Goal: Task Accomplishment & Management: Use online tool/utility

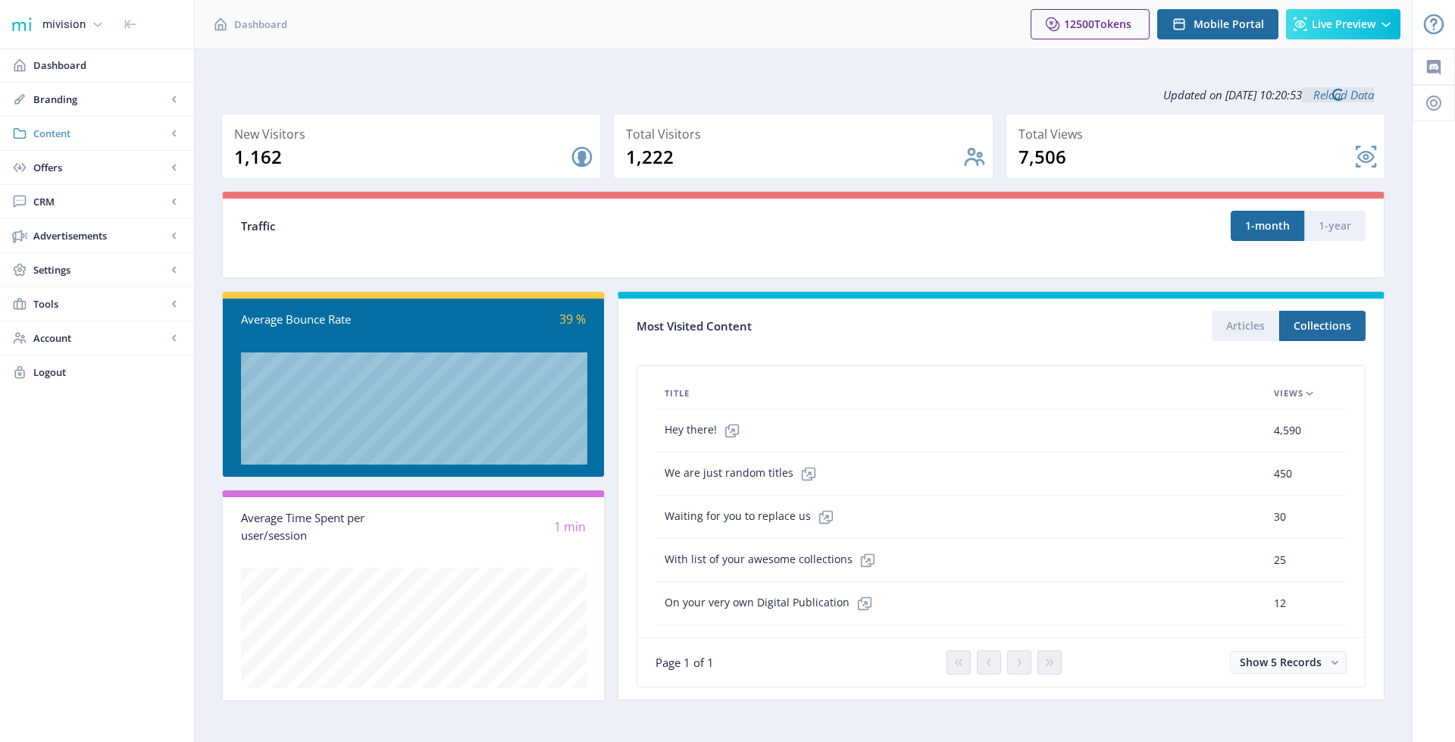
click at [70, 130] on span "Content" at bounding box center [99, 133] width 133 height 15
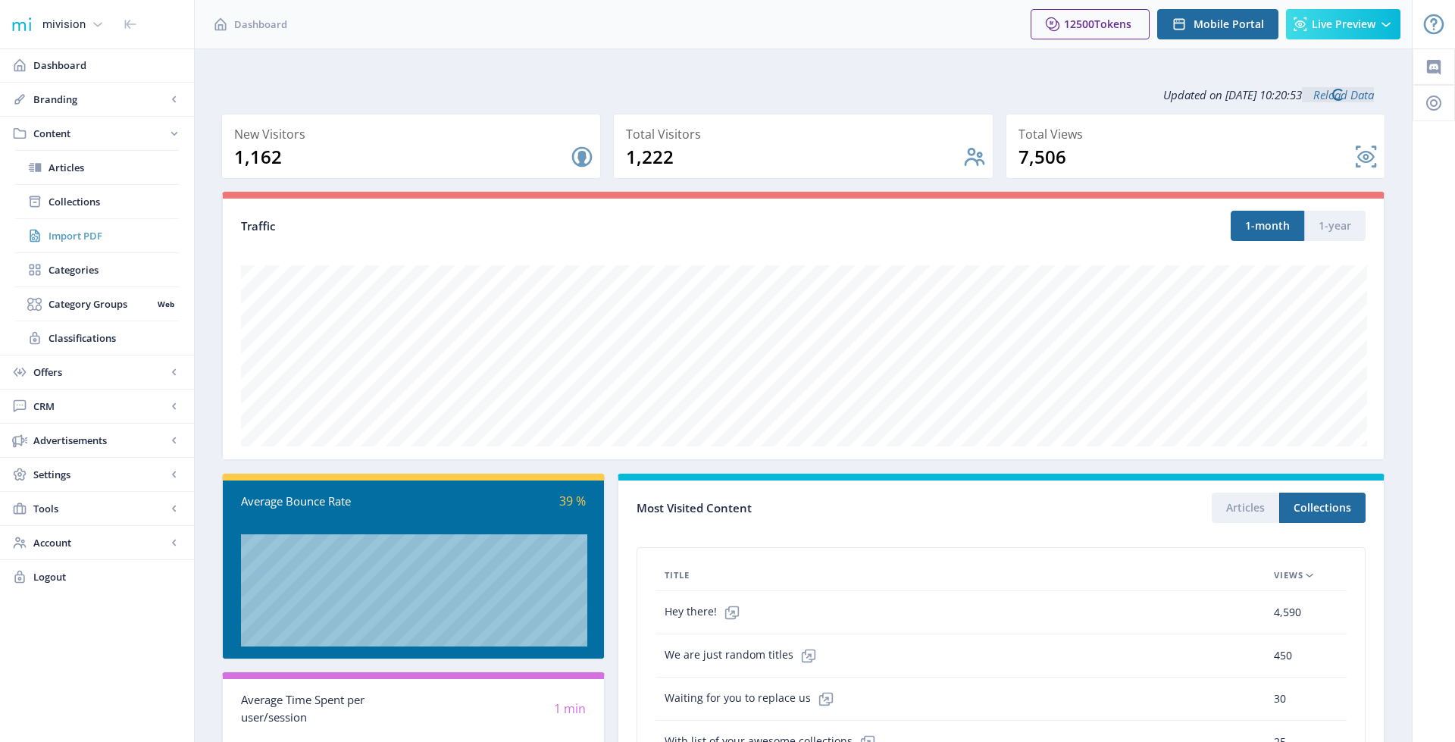
click at [81, 236] on span "Import PDF" at bounding box center [114, 235] width 130 height 15
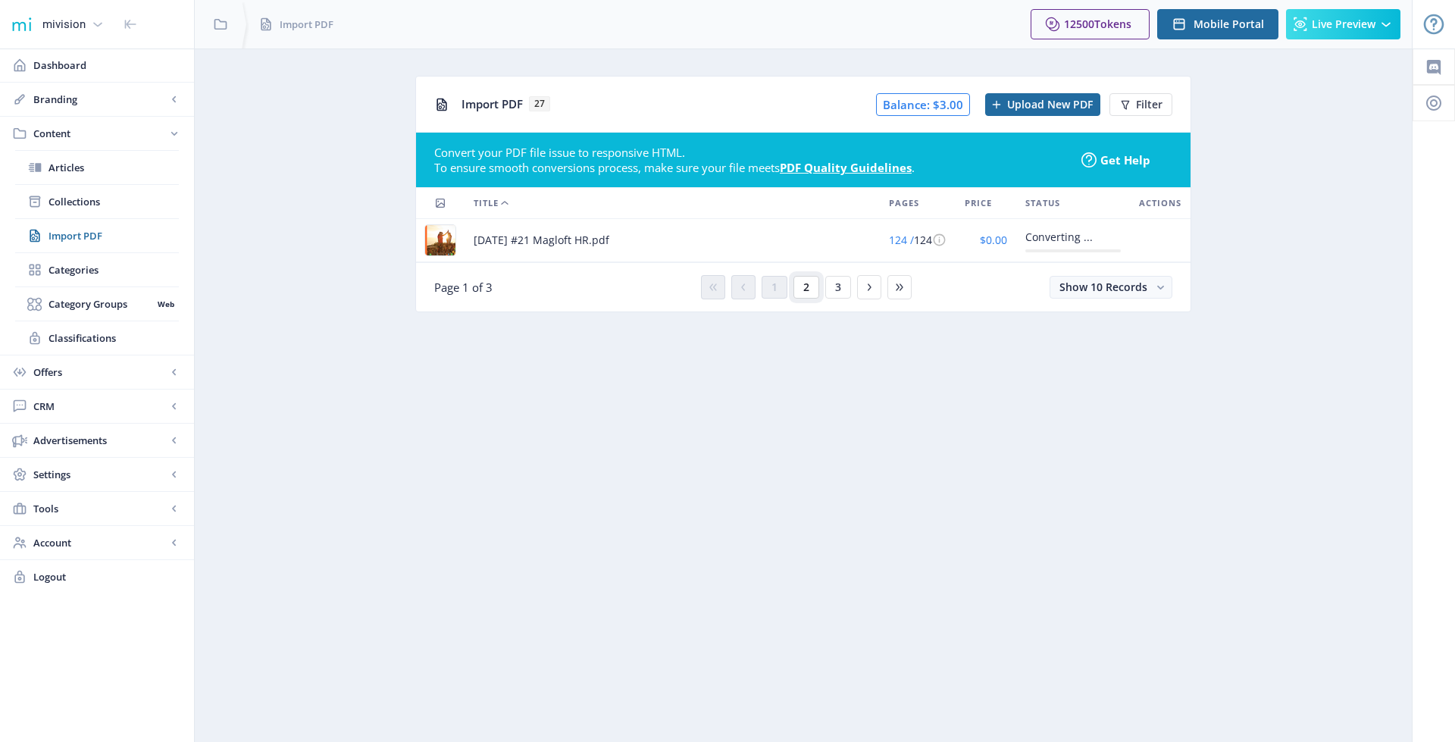
click at [804, 286] on span "2" at bounding box center [806, 287] width 6 height 12
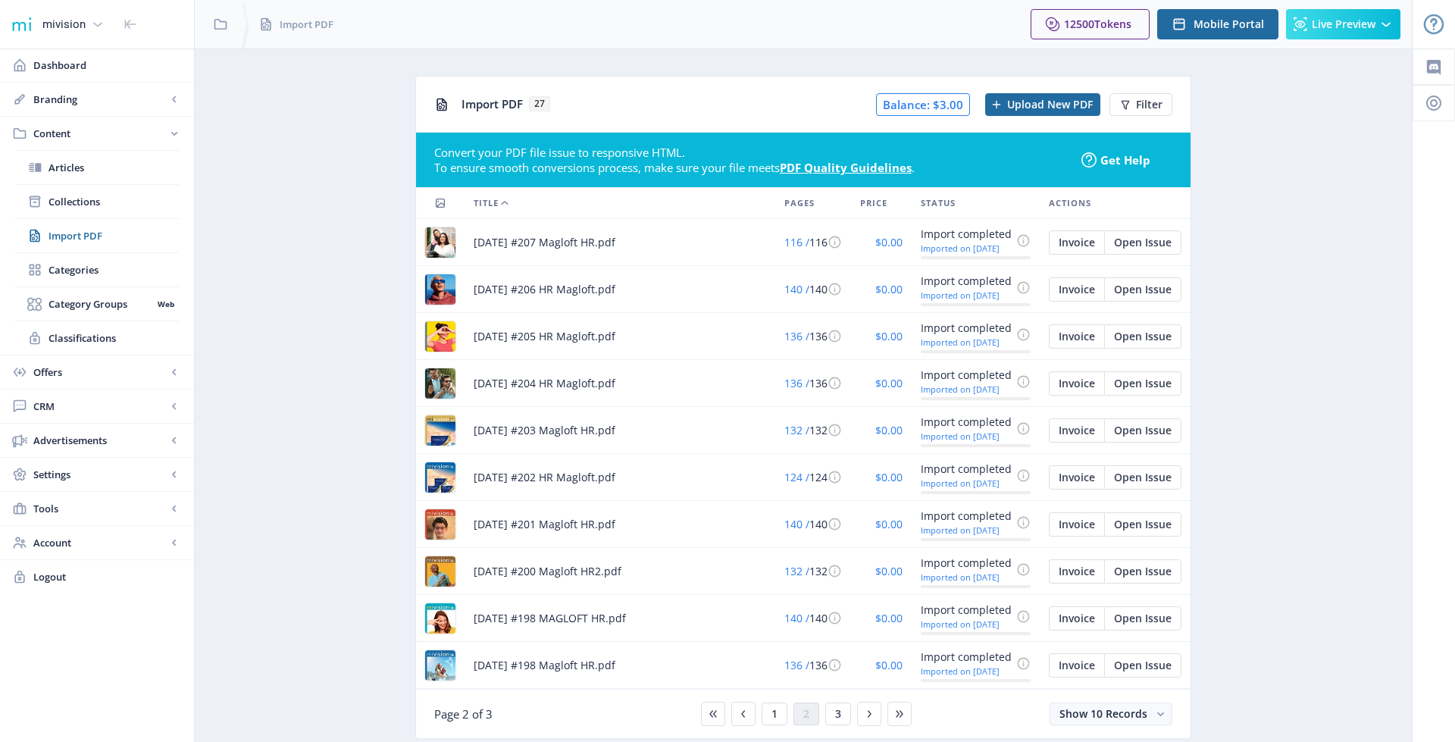
scroll to position [43, 0]
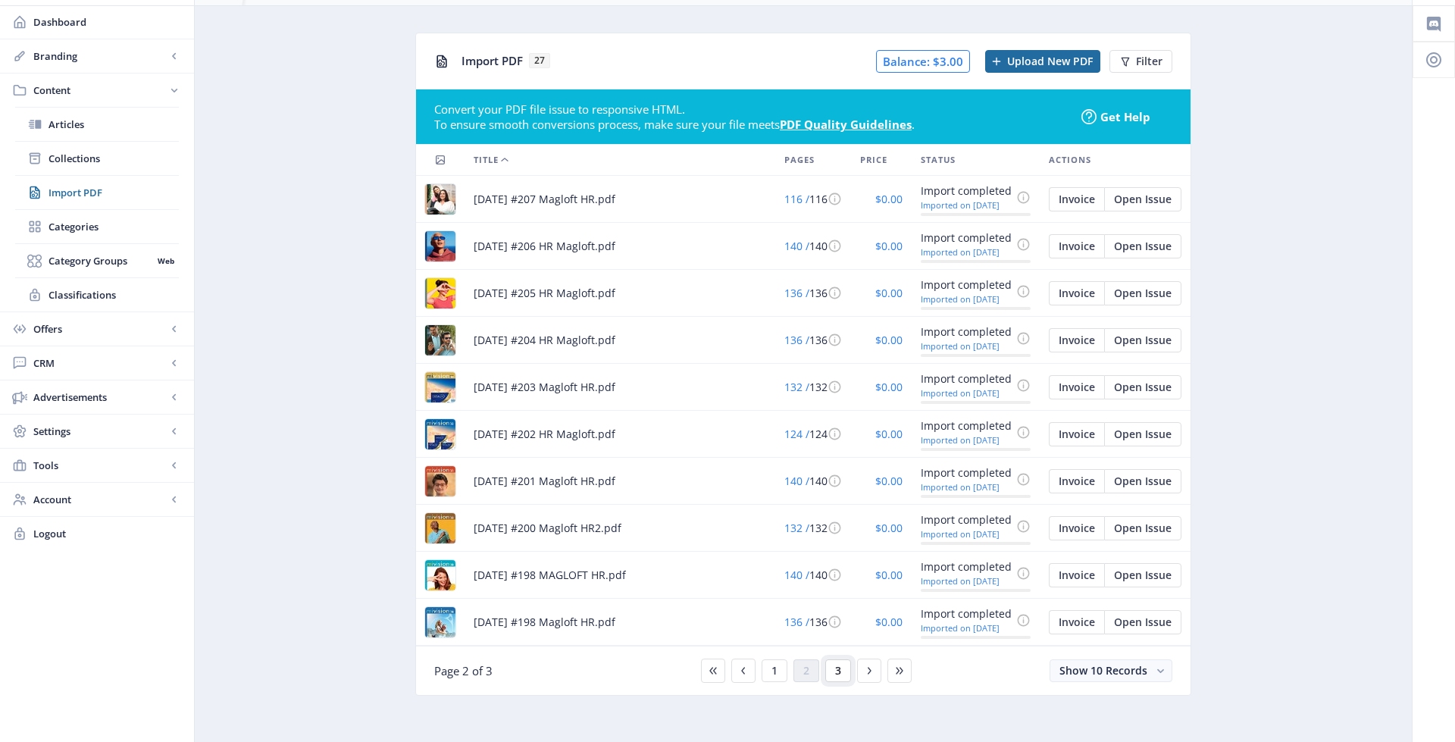
click at [831, 667] on button "3" at bounding box center [838, 670] width 26 height 23
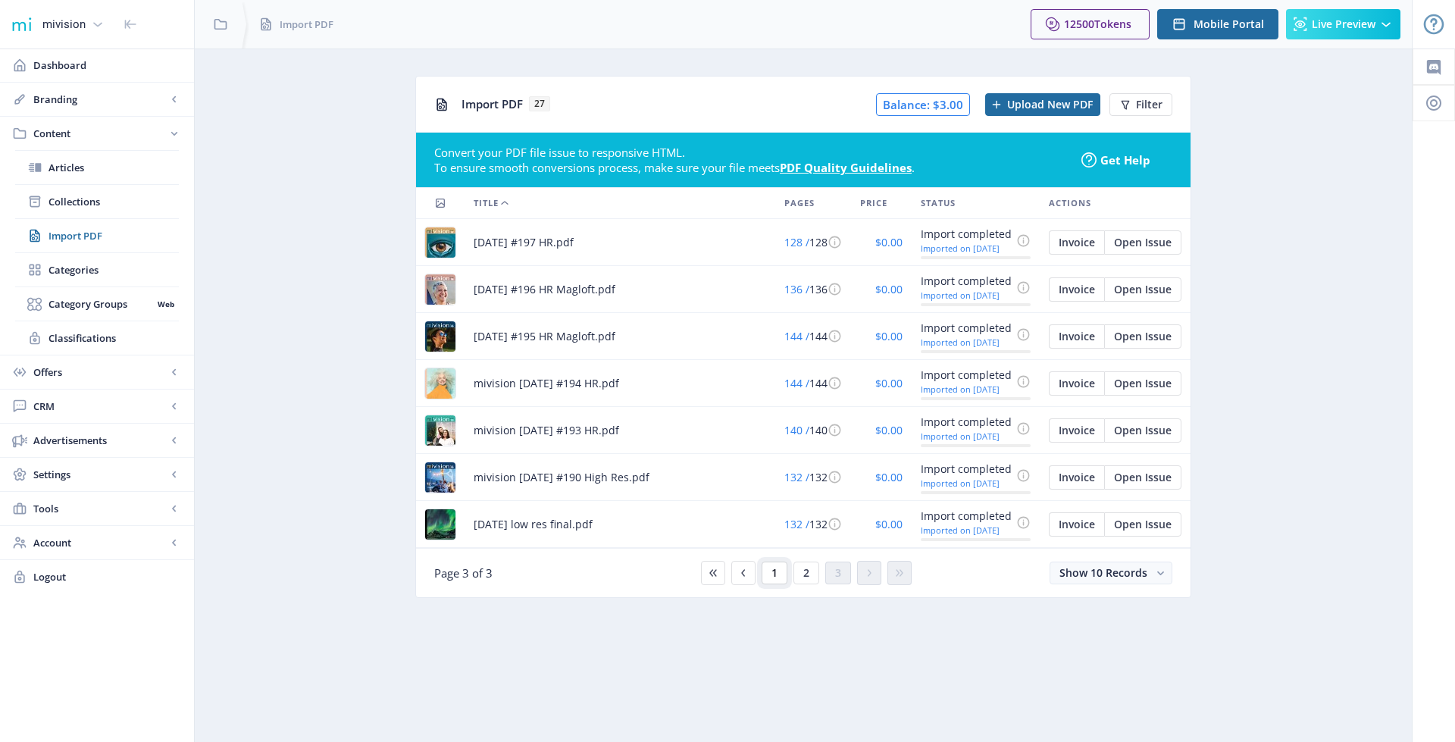
click at [772, 574] on span "1" at bounding box center [775, 573] width 6 height 12
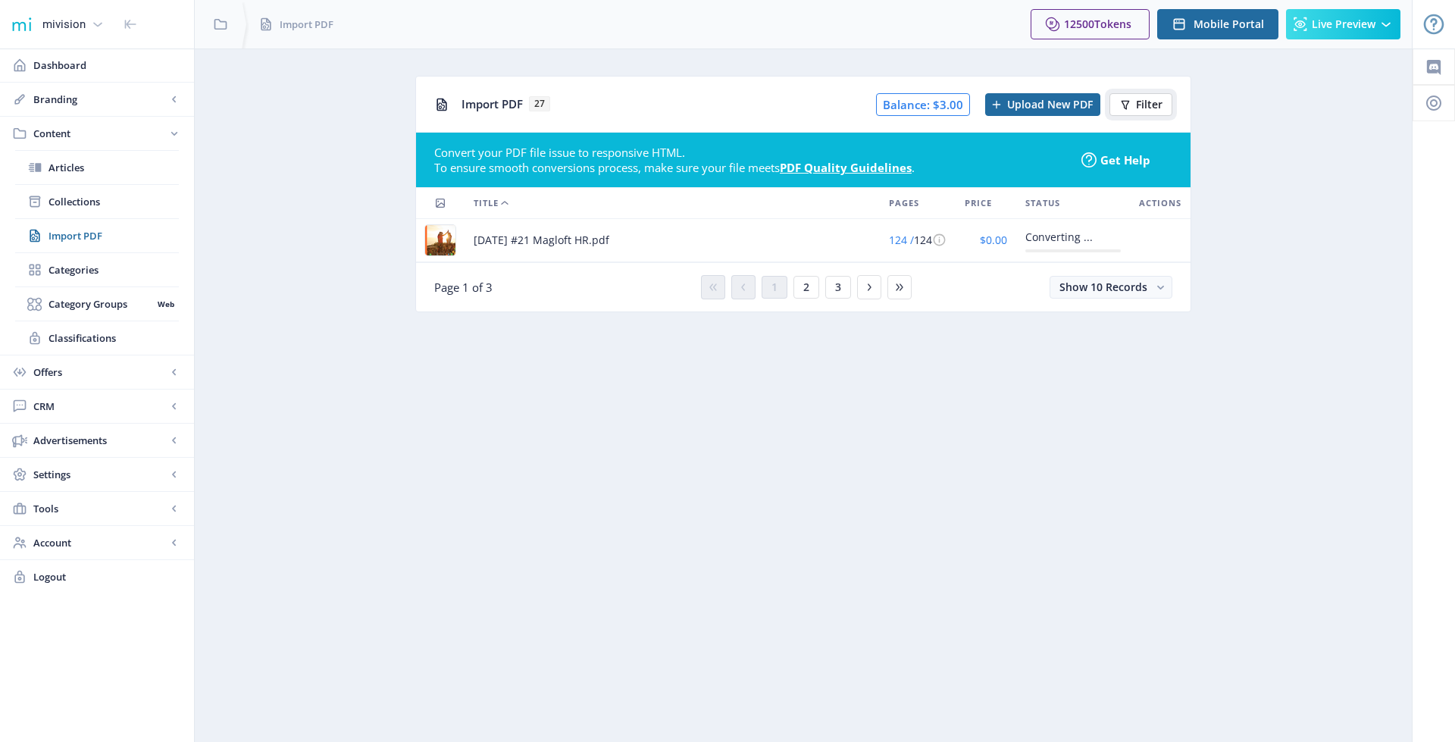
click at [1135, 106] on button "Filter" at bounding box center [1141, 104] width 63 height 23
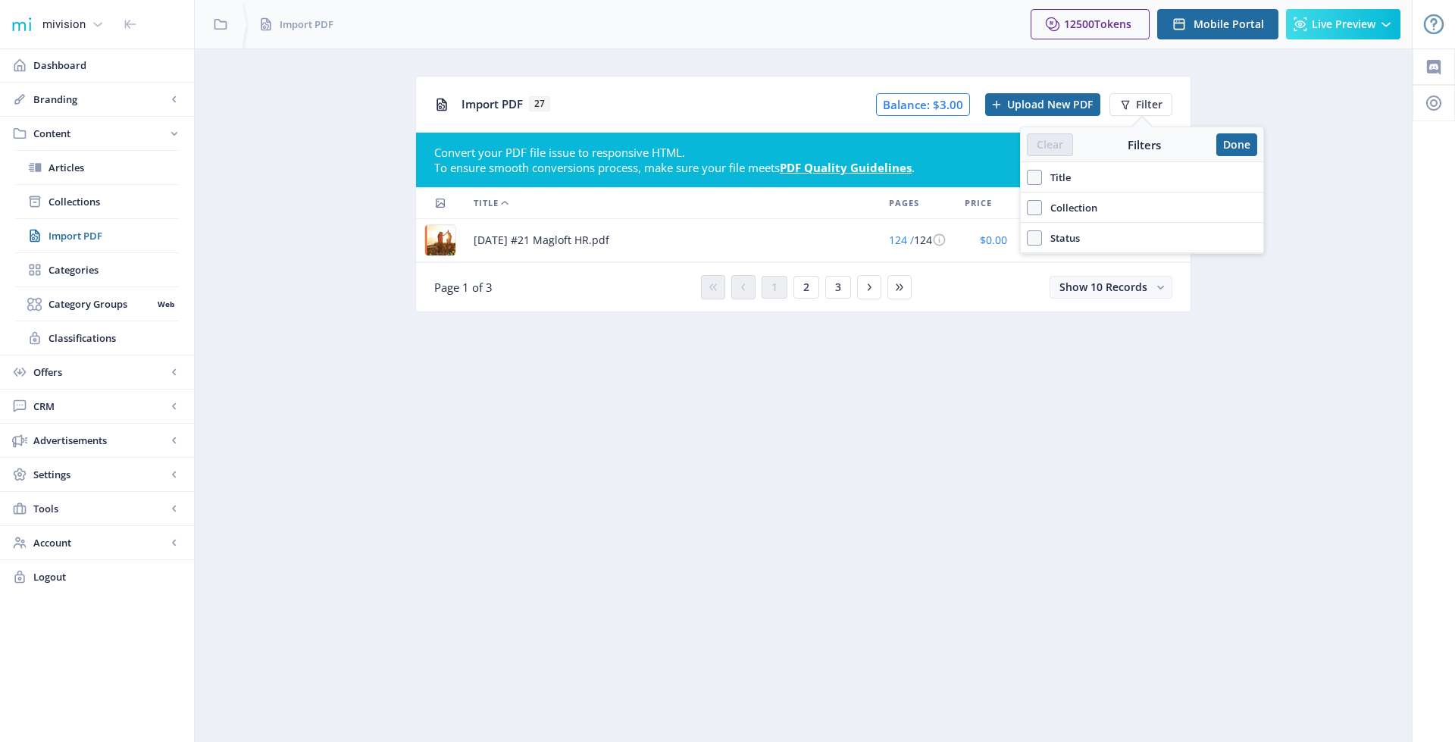
click at [1054, 178] on span "Title" at bounding box center [1056, 177] width 29 height 18
click at [1028, 177] on input "Title" at bounding box center [1027, 177] width 1 height 1
click at [1033, 179] on span at bounding box center [1034, 177] width 15 height 15
click at [1028, 177] on input "Title" at bounding box center [1027, 177] width 1 height 1
click at [1037, 175] on span at bounding box center [1034, 177] width 15 height 15
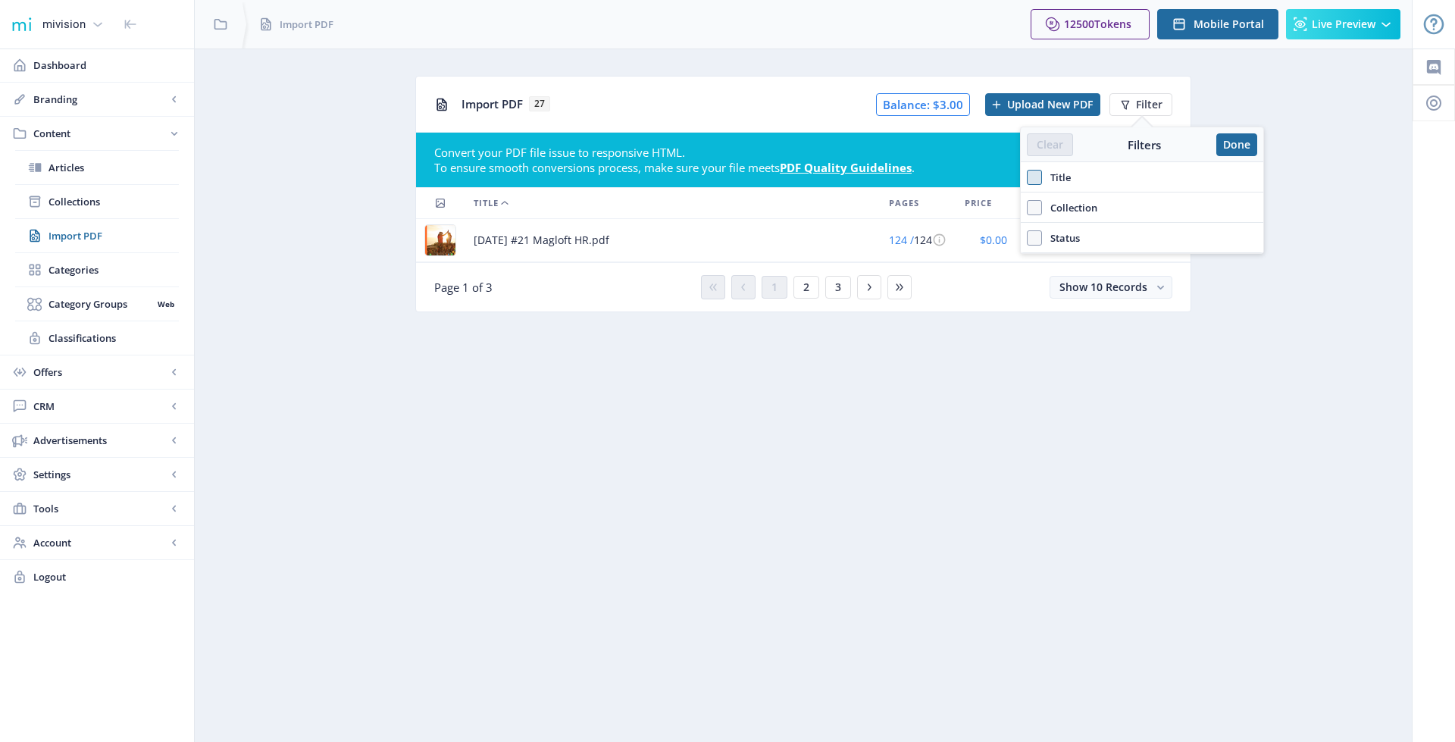
click at [1028, 177] on input "Title" at bounding box center [1027, 177] width 1 height 1
click at [1050, 178] on span "Title" at bounding box center [1056, 177] width 29 height 18
click at [1028, 177] on input "Title" at bounding box center [1027, 177] width 1 height 1
checkbox input "false"
click at [1032, 383] on nb-layout-column "Import PDF 27 Balance: $3.00 Upload New PDF Filter Convert your PDF file issue …" at bounding box center [803, 396] width 1219 height 694
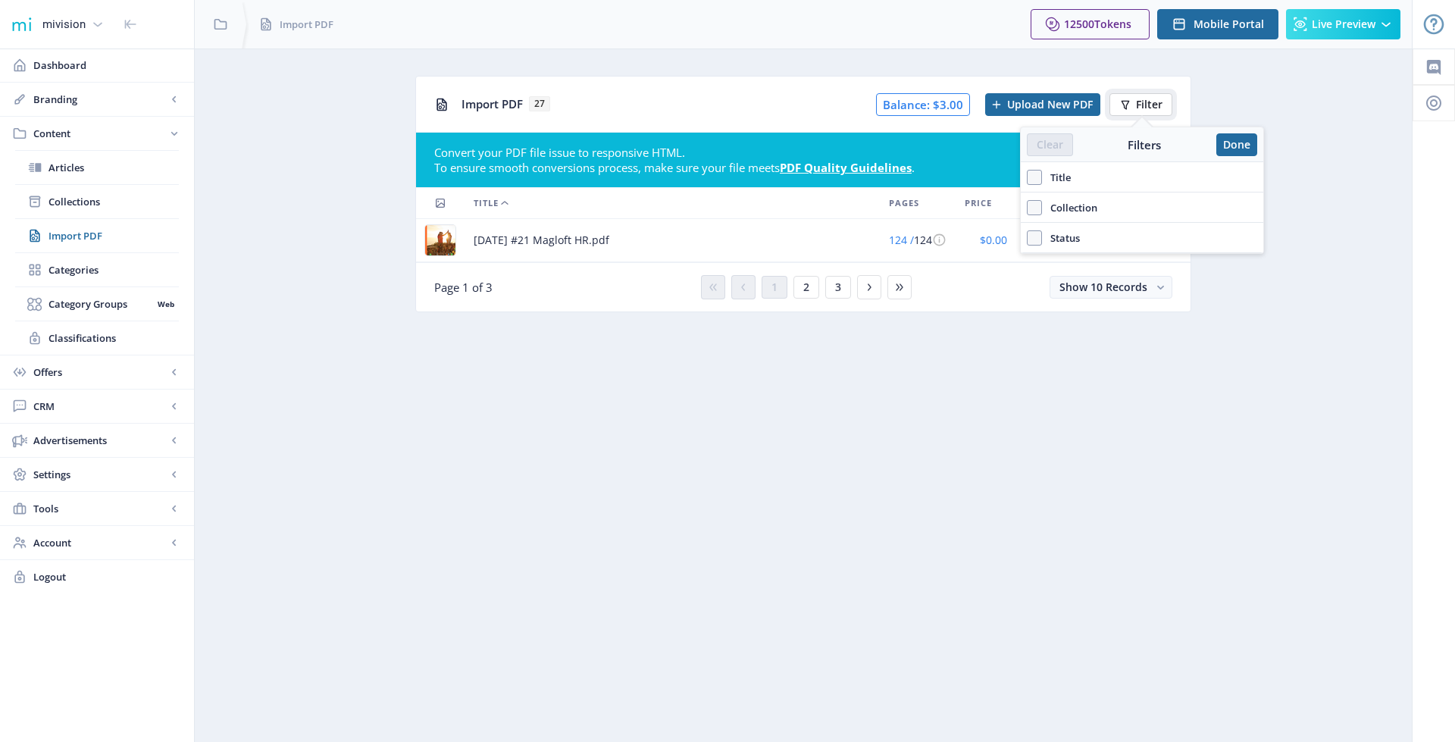
click at [1148, 105] on span "Filter" at bounding box center [1149, 105] width 27 height 12
